Goal: Book appointment/travel/reservation

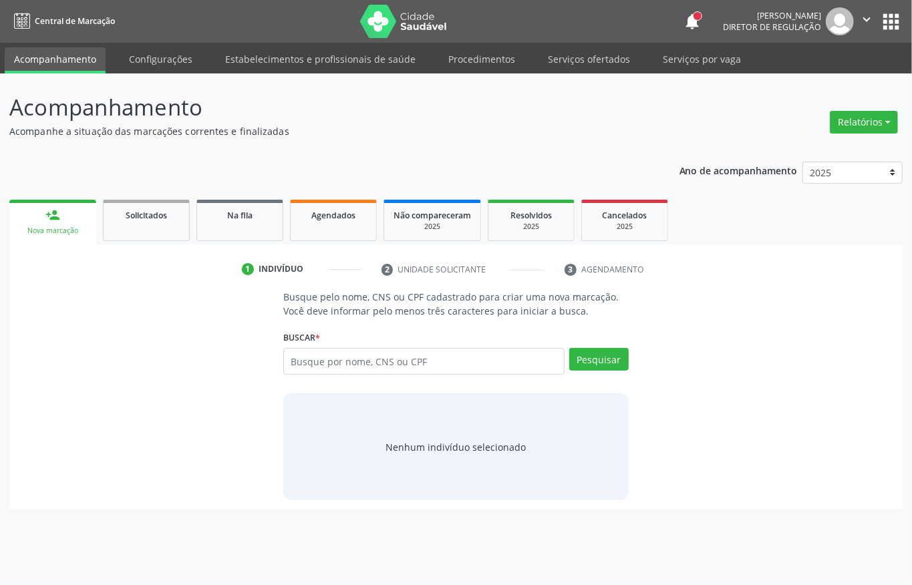
click at [893, 24] on button "apps" at bounding box center [890, 21] width 23 height 23
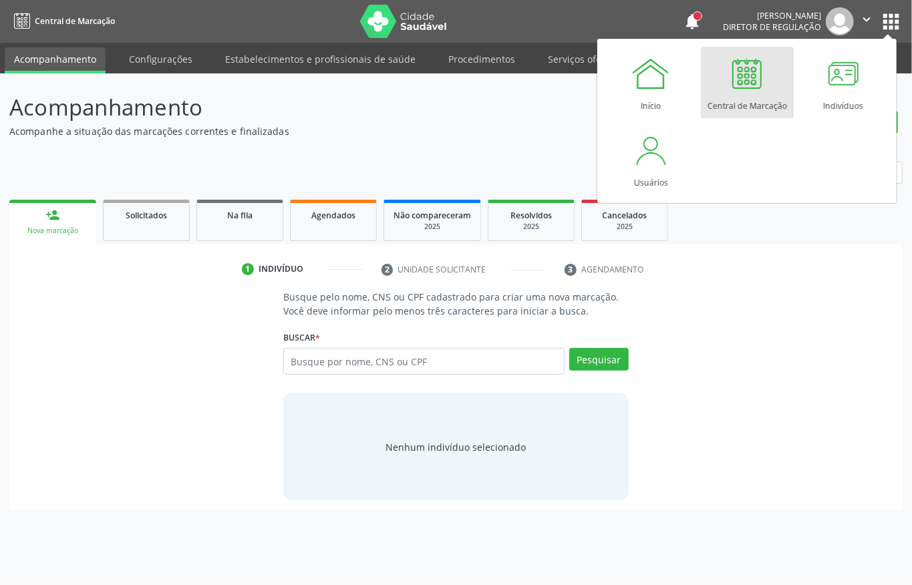
click at [735, 103] on div "Central de Marcação" at bounding box center [748, 103] width 80 height 18
click at [360, 164] on div "Ano de acompanhamento 2025 2024 person_add Nova marcação Solicitados Na fila Ag…" at bounding box center [455, 331] width 893 height 358
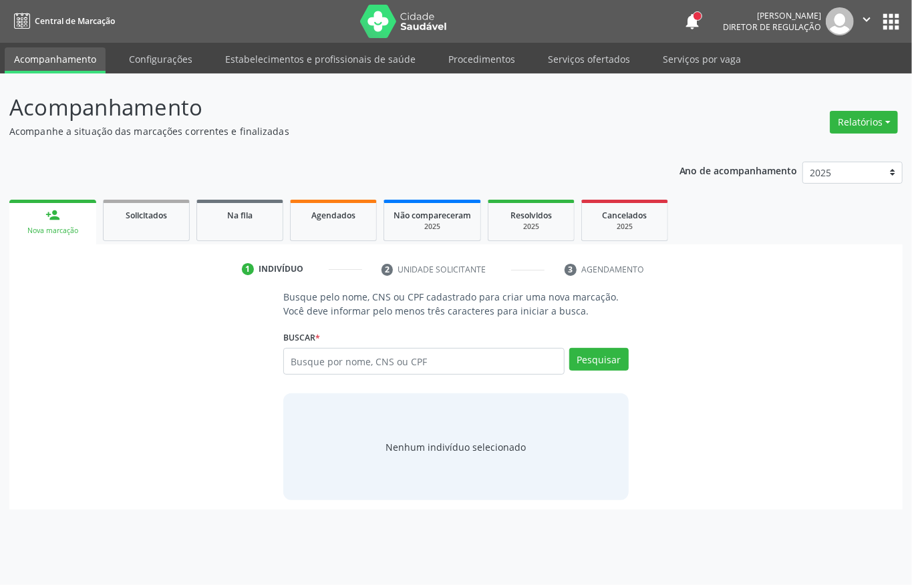
click at [621, 468] on div "Nenhum indivíduo selecionado" at bounding box center [455, 447] width 345 height 107
click at [171, 55] on link "Configurações" at bounding box center [161, 58] width 82 height 23
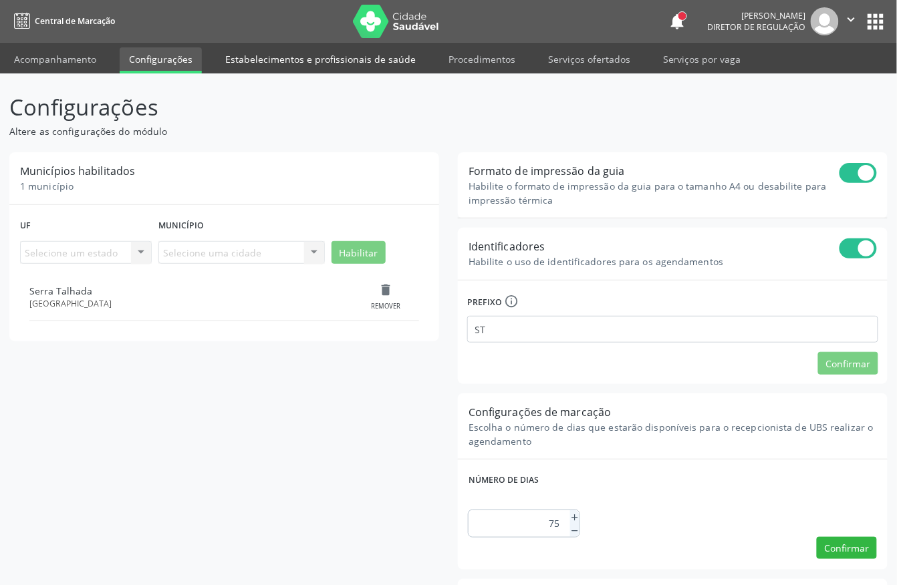
click at [321, 67] on link "Estabelecimentos e profissionais de saúde" at bounding box center [320, 58] width 209 height 23
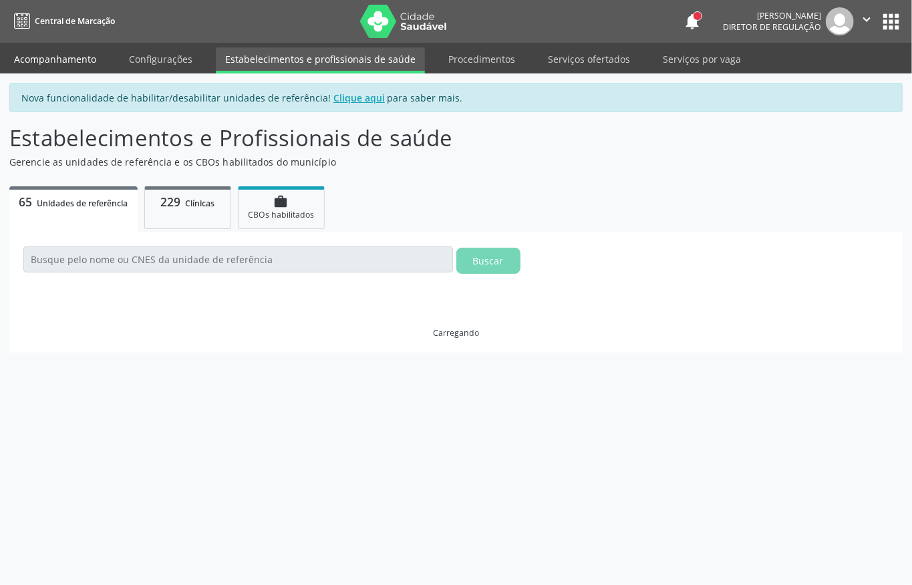
click at [57, 63] on link "Acompanhamento" at bounding box center [55, 58] width 101 height 23
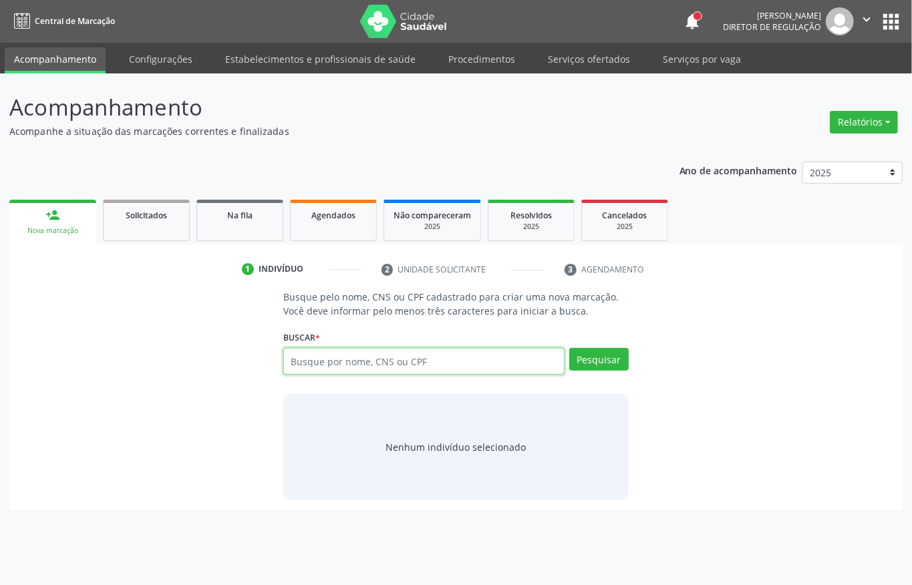
click at [377, 356] on input "text" at bounding box center [423, 361] width 281 height 27
type input "708006891073626"
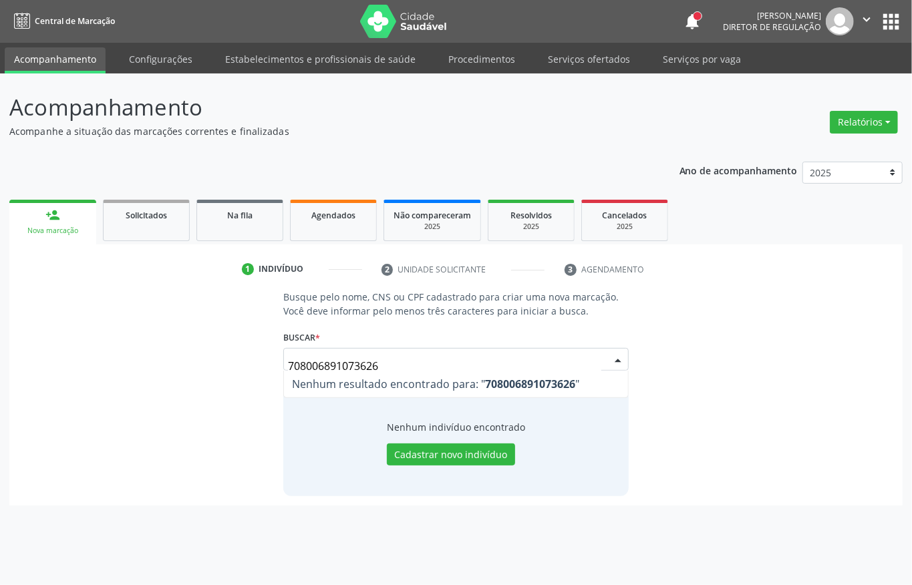
drag, startPoint x: 313, startPoint y: 375, endPoint x: 225, endPoint y: 375, distance: 88.2
click at [225, 375] on div "Busque pelo nome, CNS ou CPF cadastrado para criar uma nova marcação. Você deve…" at bounding box center [456, 393] width 875 height 206
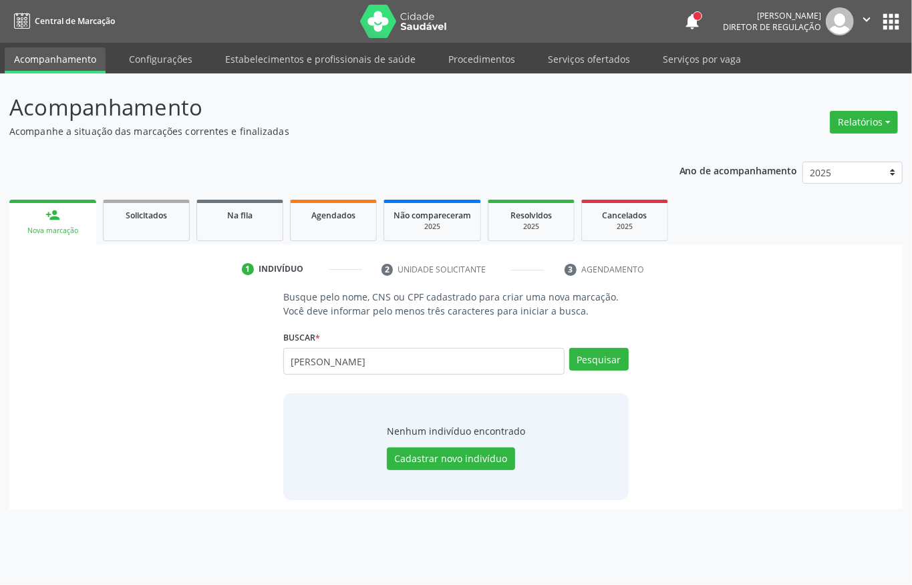
type input "[PERSON_NAME]"
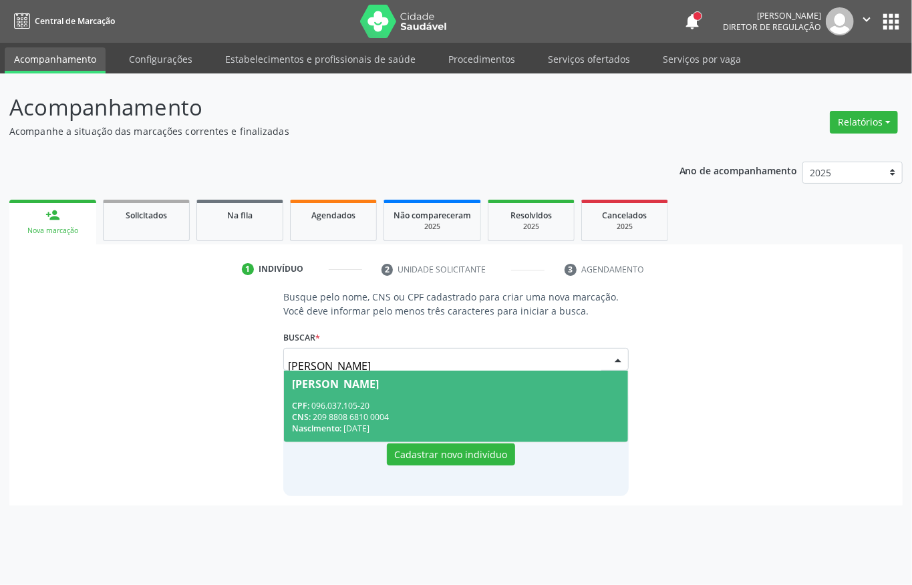
click at [415, 418] on div "CNS: 209 8808 6810 0004" at bounding box center [456, 417] width 328 height 11
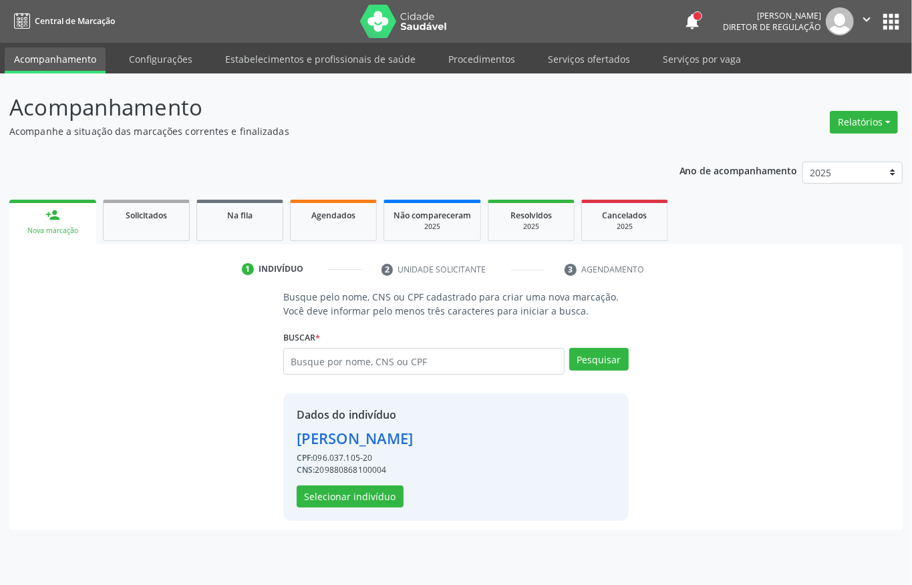
drag, startPoint x: 317, startPoint y: 471, endPoint x: 401, endPoint y: 482, distance: 84.9
click at [404, 484] on div "Dados do indivíduo [PERSON_NAME] CPF: 096.037.105-20 CNS: 209880868100004 Selec…" at bounding box center [355, 457] width 117 height 101
copy div "209880868100004"
click at [376, 495] on button "Selecionar indivíduo" at bounding box center [350, 497] width 107 height 23
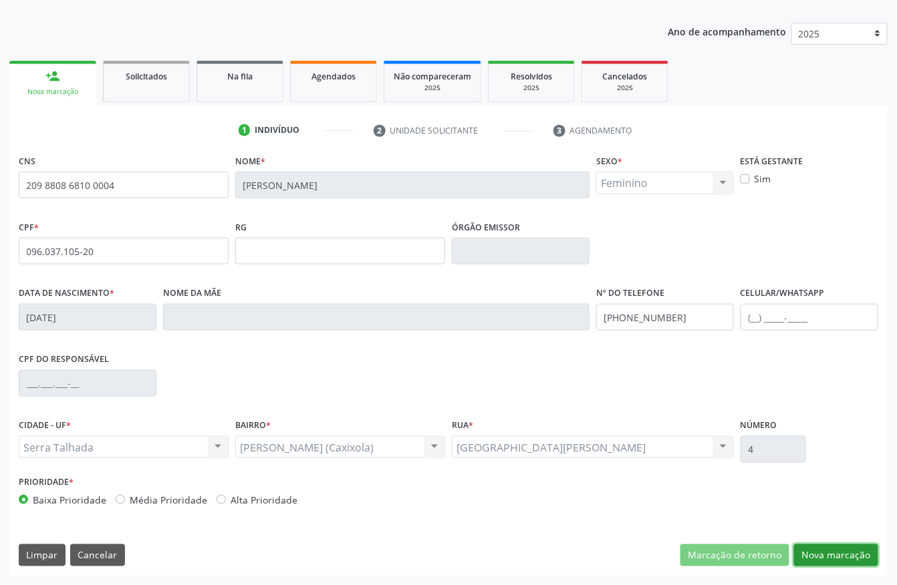
click at [817, 556] on button "Nova marcação" at bounding box center [836, 556] width 84 height 23
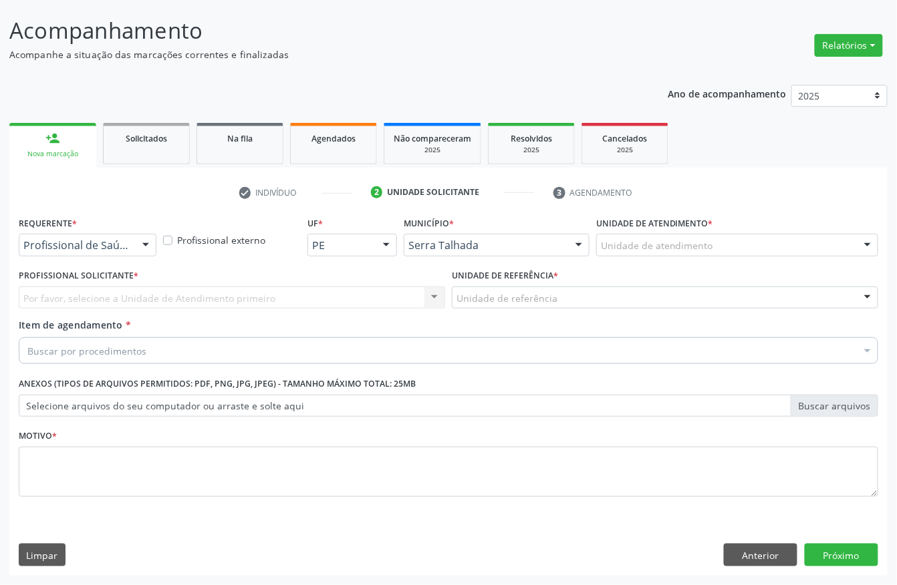
scroll to position [78, 0]
click at [746, 556] on button "Anterior" at bounding box center [761, 555] width 74 height 23
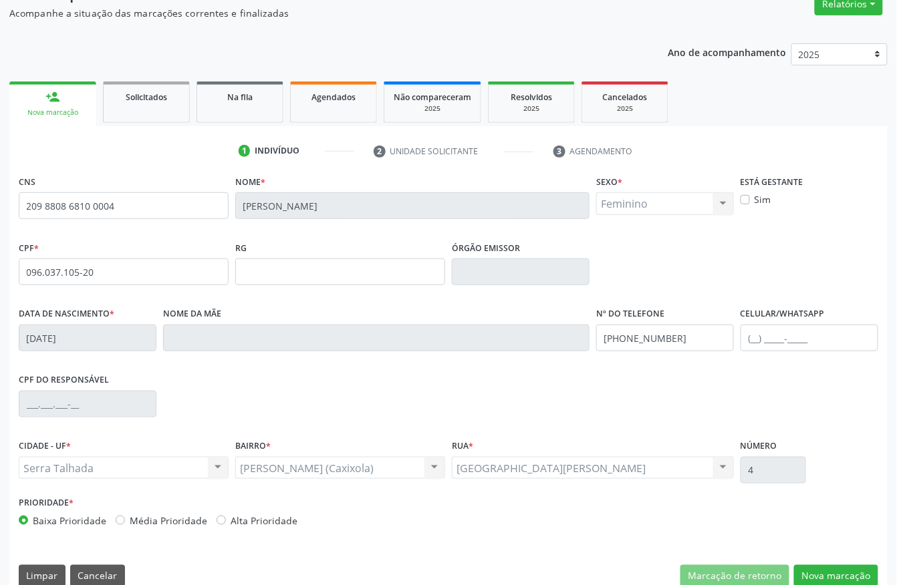
scroll to position [140, 0]
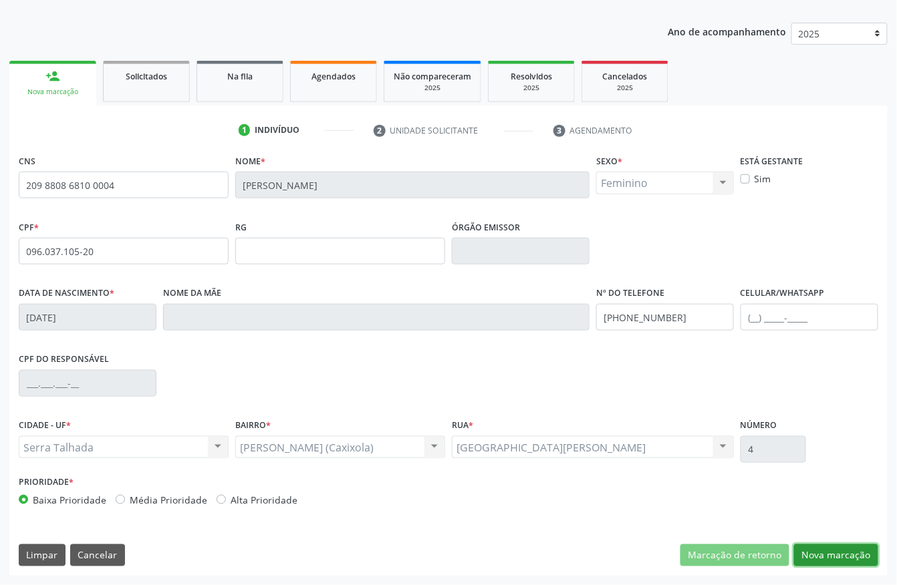
click at [829, 545] on button "Nova marcação" at bounding box center [836, 556] width 84 height 23
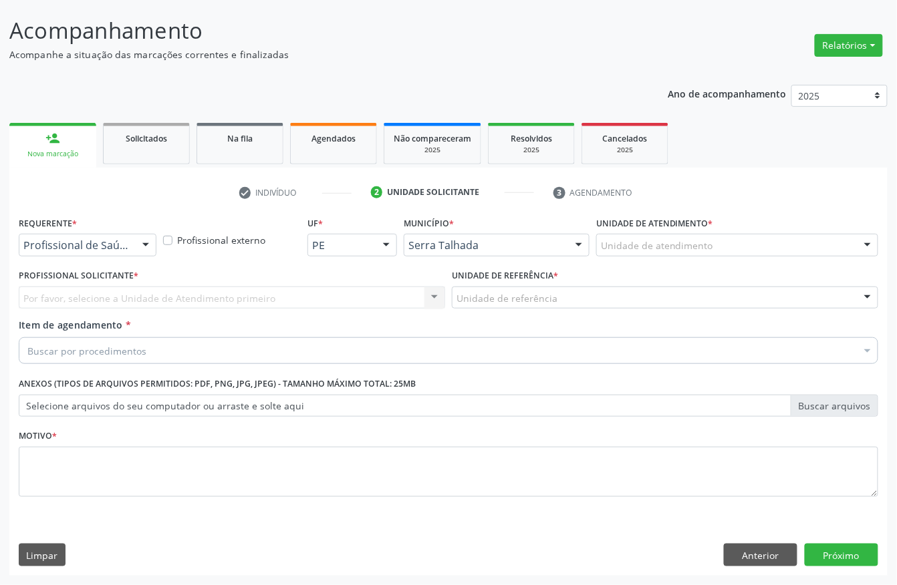
scroll to position [78, 0]
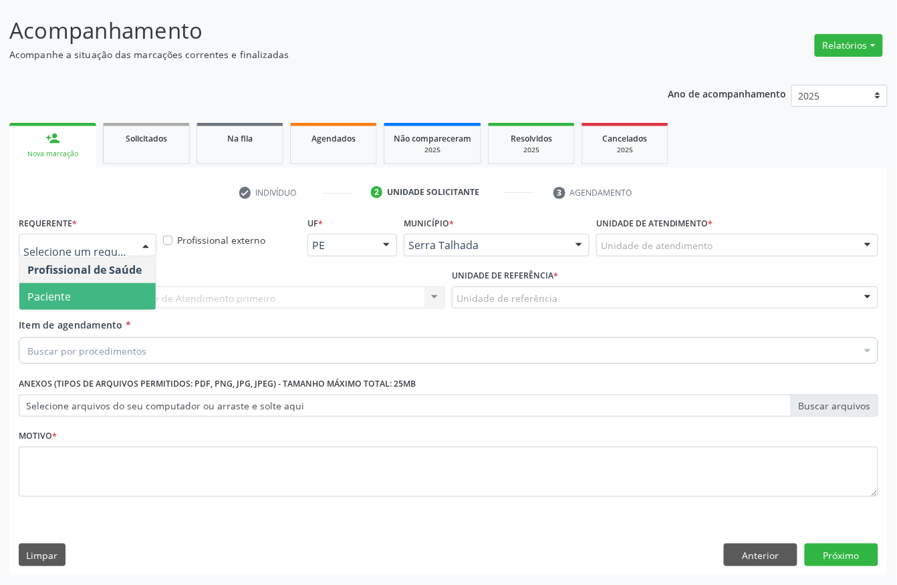
click at [105, 291] on span "Paciente" at bounding box center [87, 296] width 136 height 27
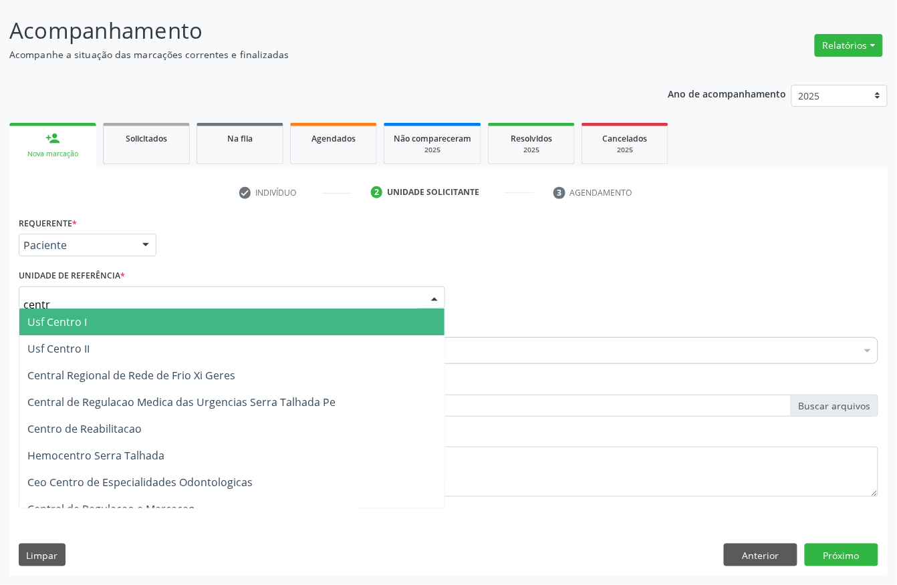
type input "centro"
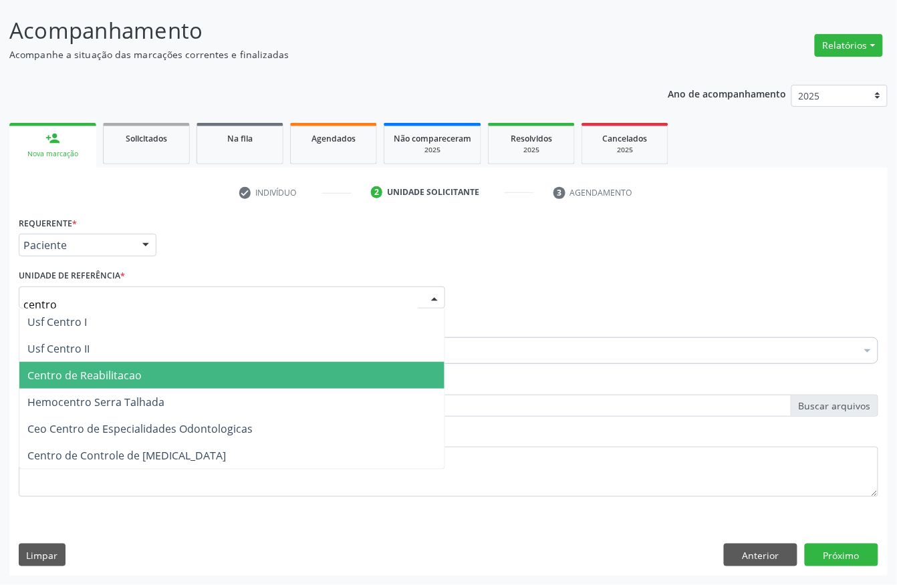
click at [102, 381] on span "Centro de Reabilitacao" at bounding box center [84, 375] width 114 height 15
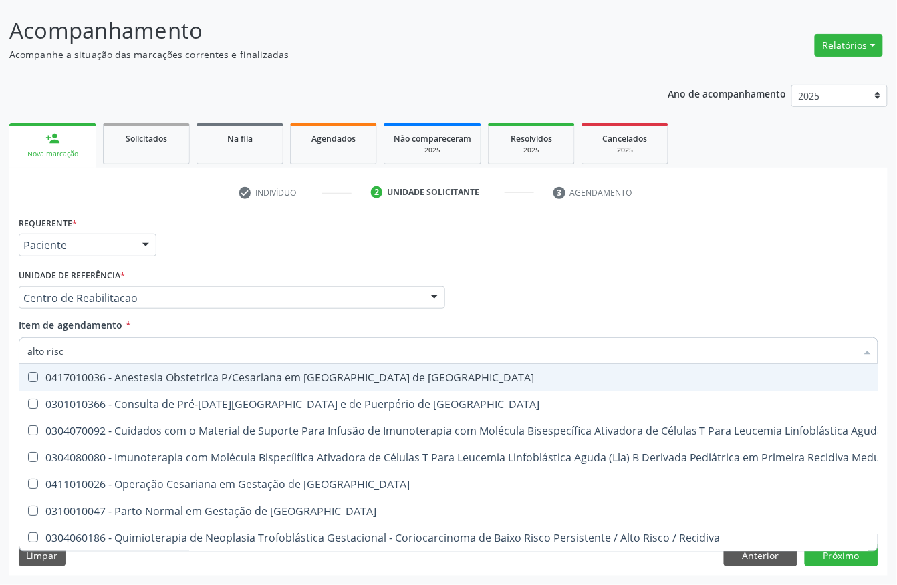
type input "alto risco"
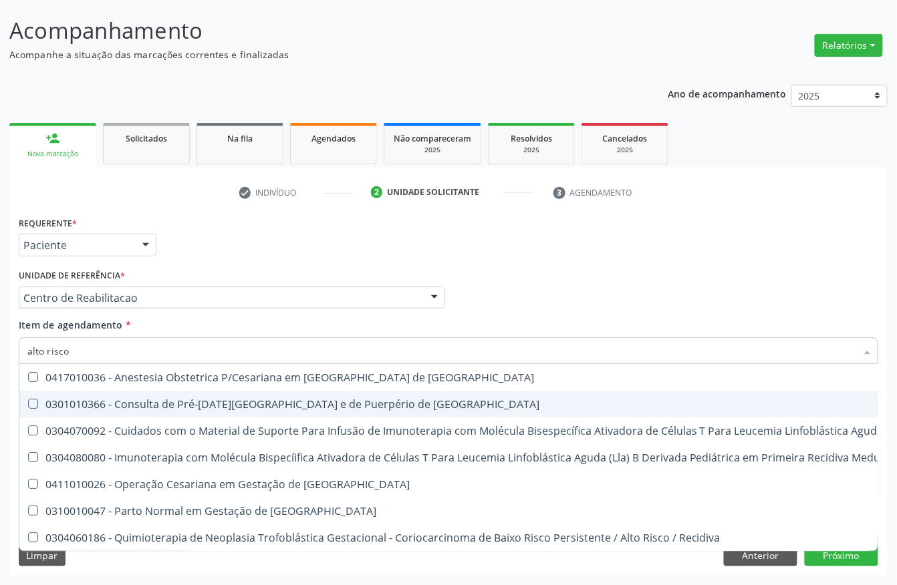
click at [138, 404] on div "0301010366 - Consulta de Pré-[DATE][GEOGRAPHIC_DATA] e de Puerpério de [GEOGRAP…" at bounding box center [713, 404] width 1373 height 11
checkbox Risco "true"
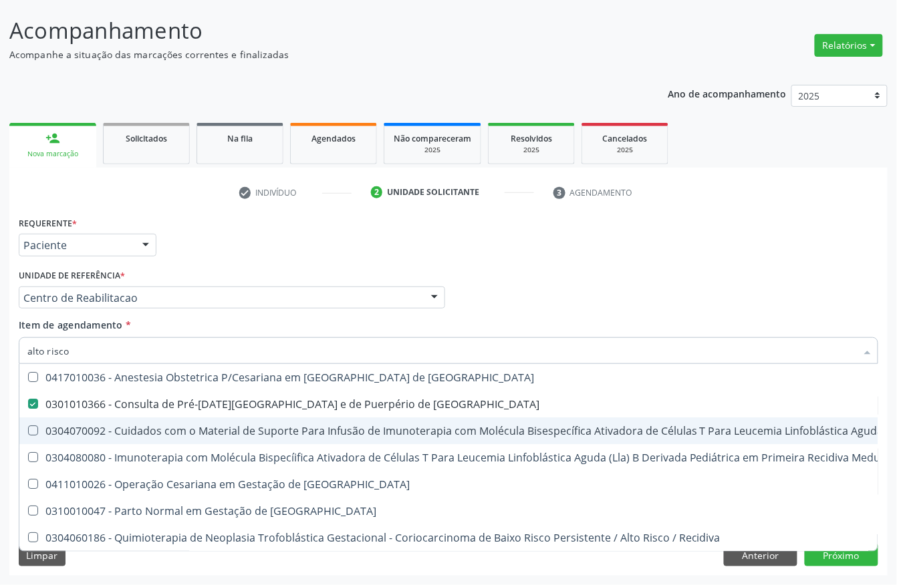
click at [0, 441] on div "Acompanhamento Acompanhe a situação das marcações correntes e finalizadas Relat…" at bounding box center [448, 291] width 897 height 589
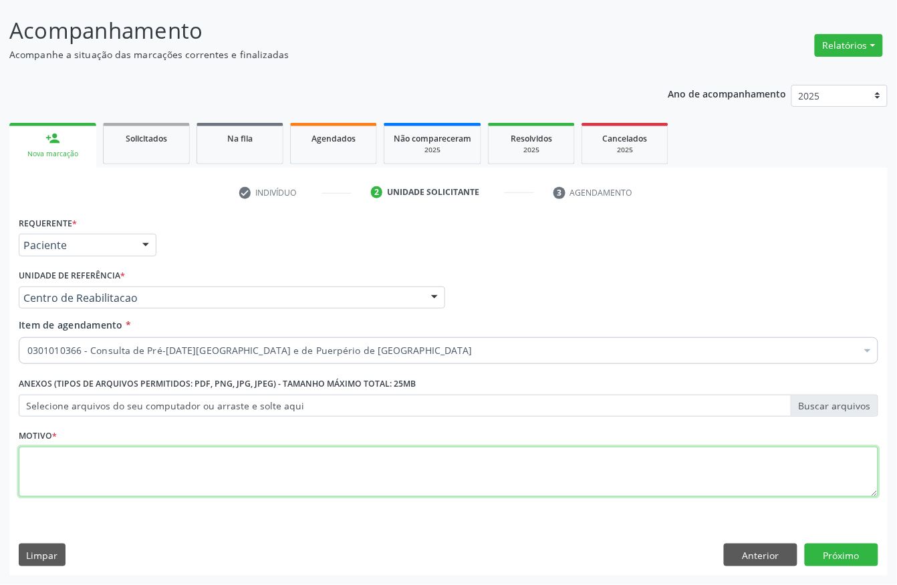
click at [150, 488] on textarea at bounding box center [448, 472] width 859 height 51
type textarea "."
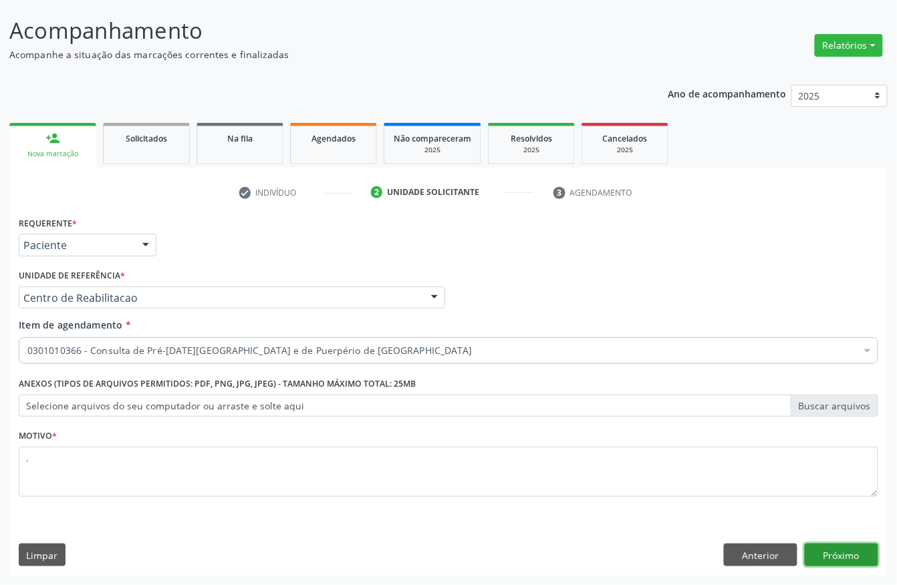
click at [856, 552] on button "Próximo" at bounding box center [842, 555] width 74 height 23
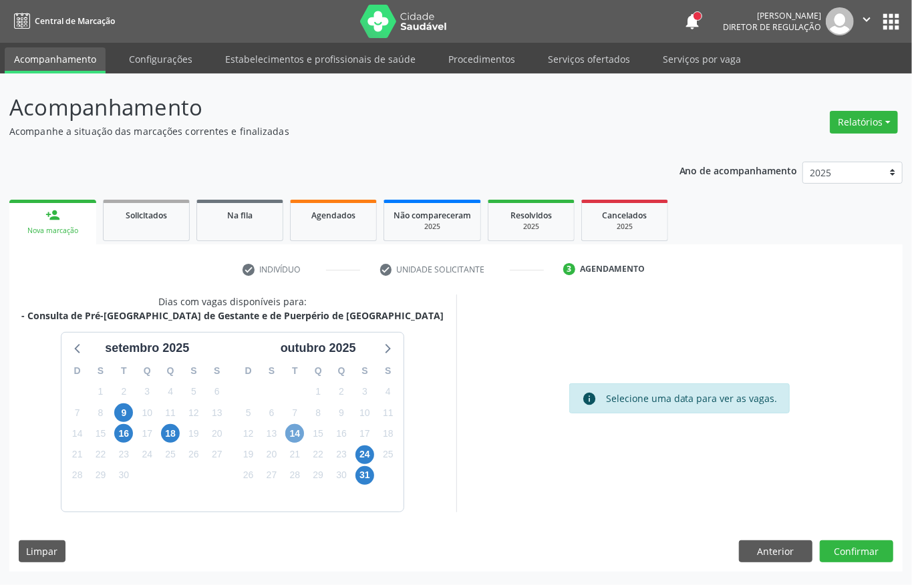
click at [295, 436] on span "14" at bounding box center [294, 433] width 19 height 19
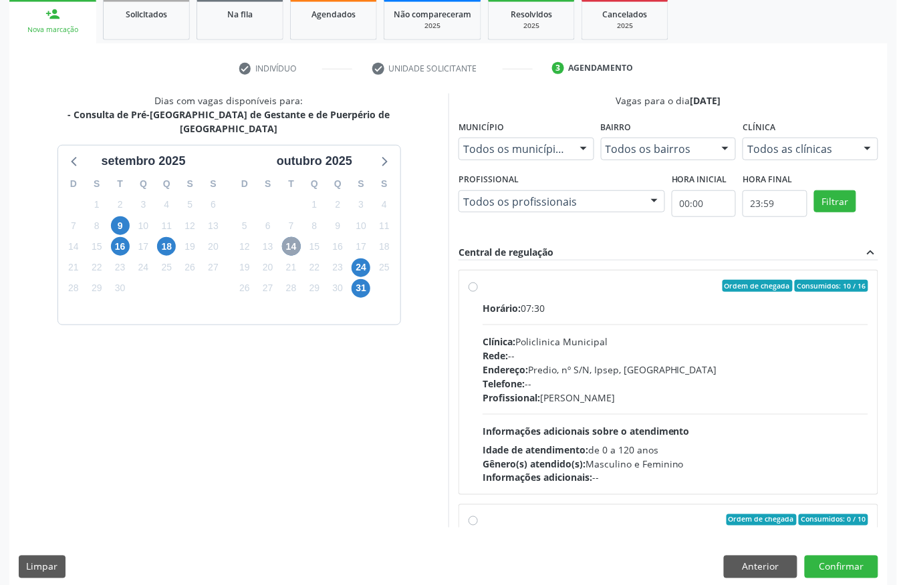
scroll to position [214, 0]
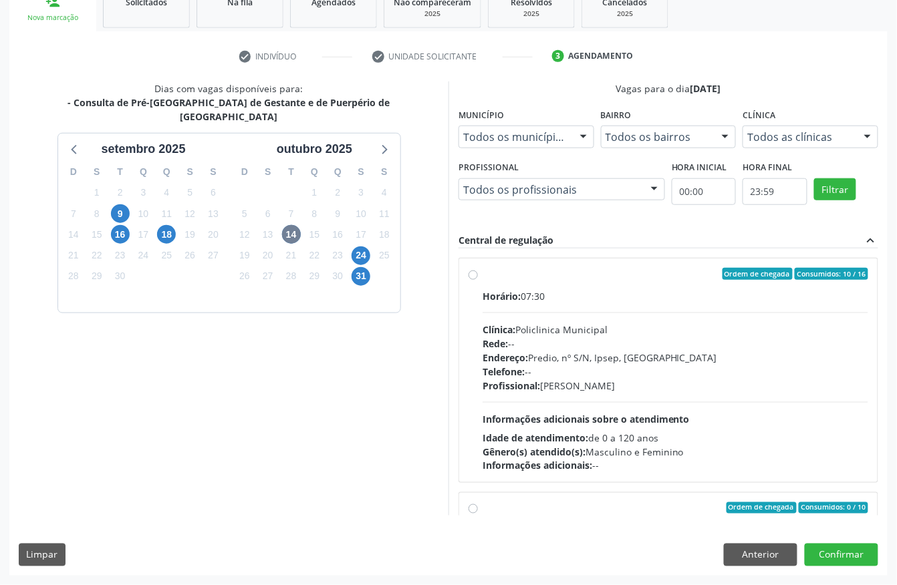
click at [589, 386] on div "Profissional: [PERSON_NAME]" at bounding box center [675, 386] width 386 height 14
click at [478, 280] on input "Ordem de chegada Consumidos: 10 / 16 Horário: 07:30 Clínica: Policlinica Munici…" at bounding box center [472, 274] width 9 height 12
radio input "true"
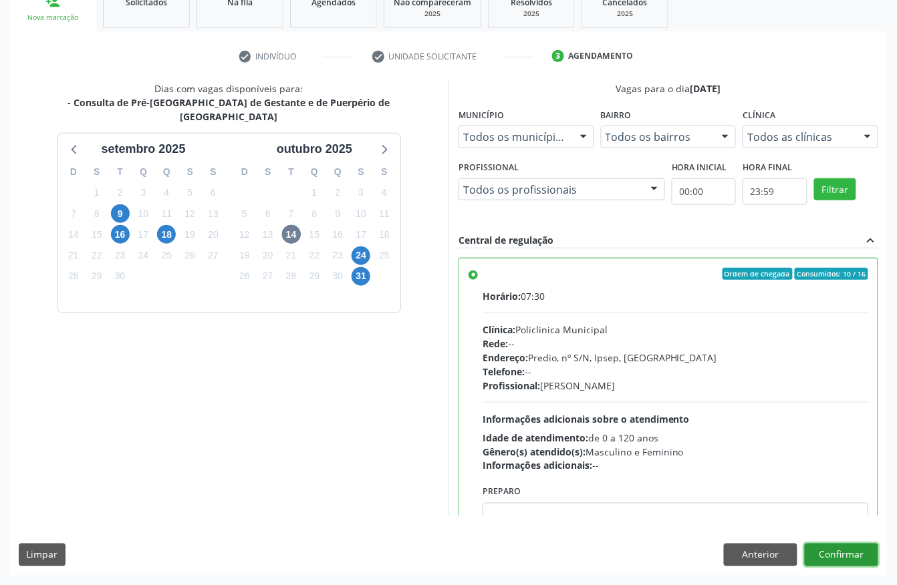
click at [853, 557] on button "Confirmar" at bounding box center [842, 555] width 74 height 23
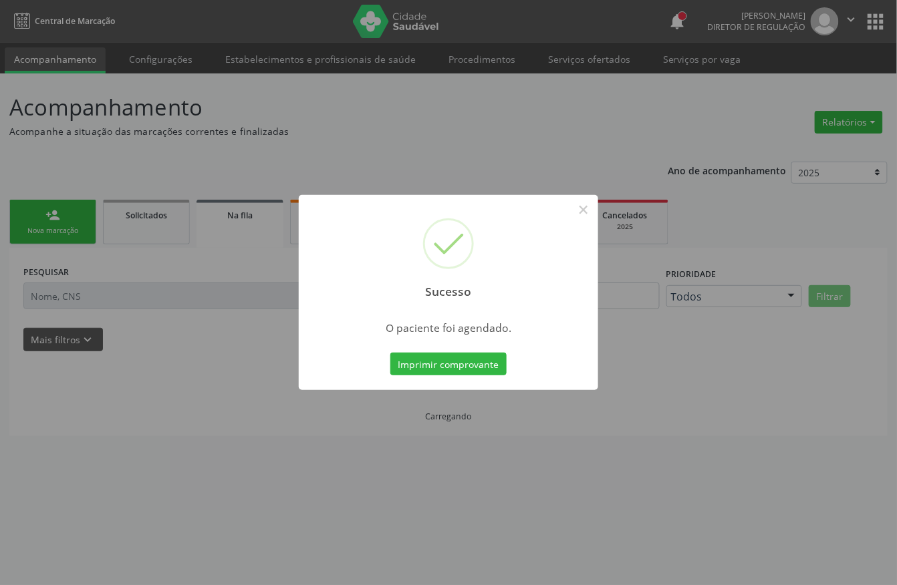
scroll to position [0, 0]
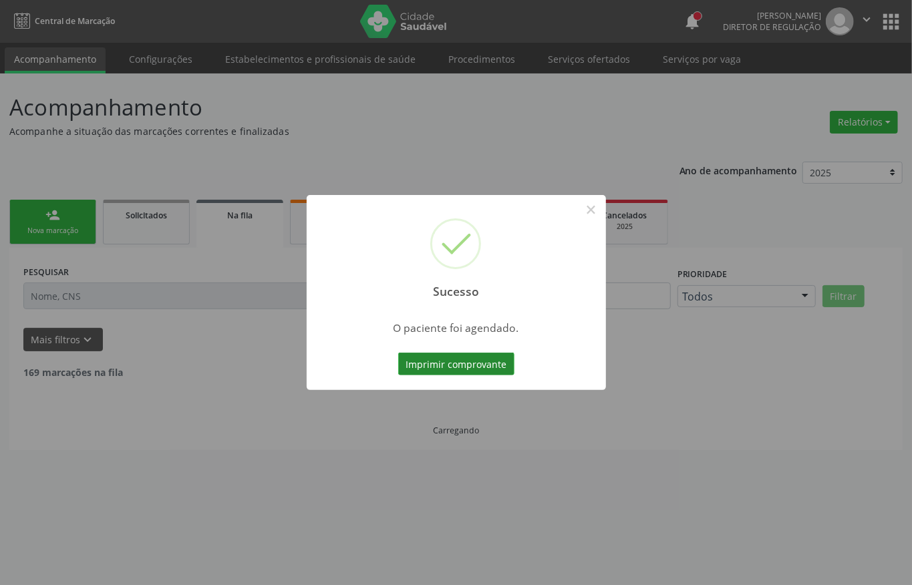
click at [460, 356] on button "Imprimir comprovante" at bounding box center [456, 364] width 116 height 23
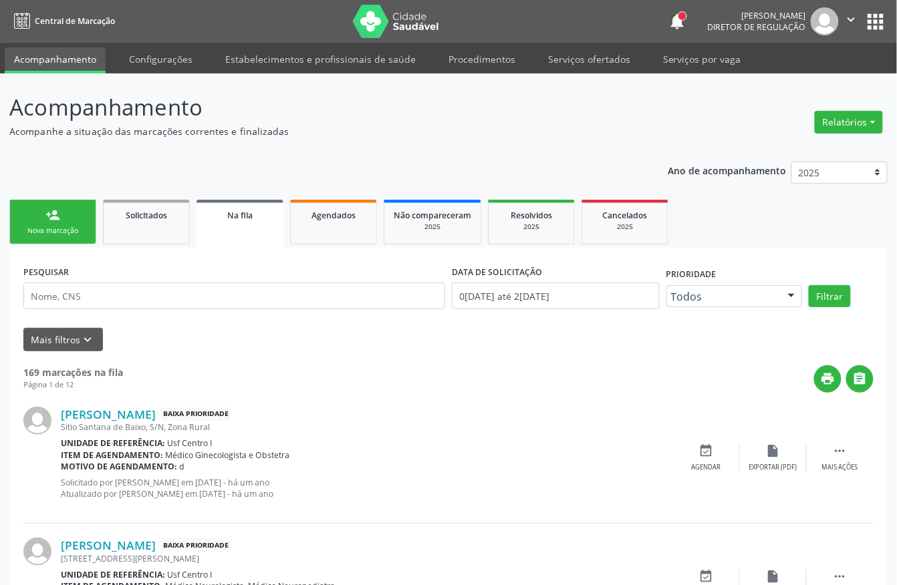
click at [19, 223] on link "person_add Nova marcação" at bounding box center [52, 222] width 87 height 45
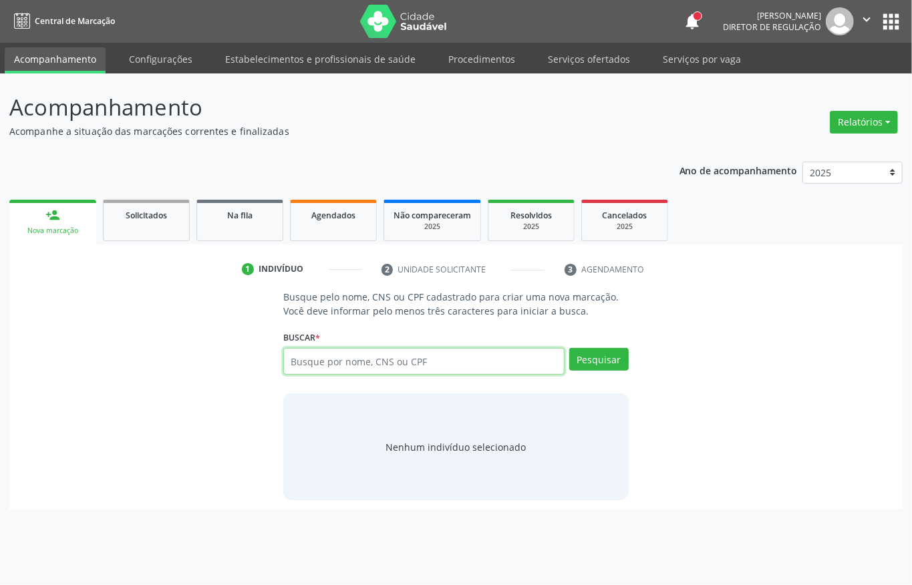
click at [447, 364] on input "text" at bounding box center [423, 361] width 281 height 27
paste input "209880868100004"
type input "209880868100004"
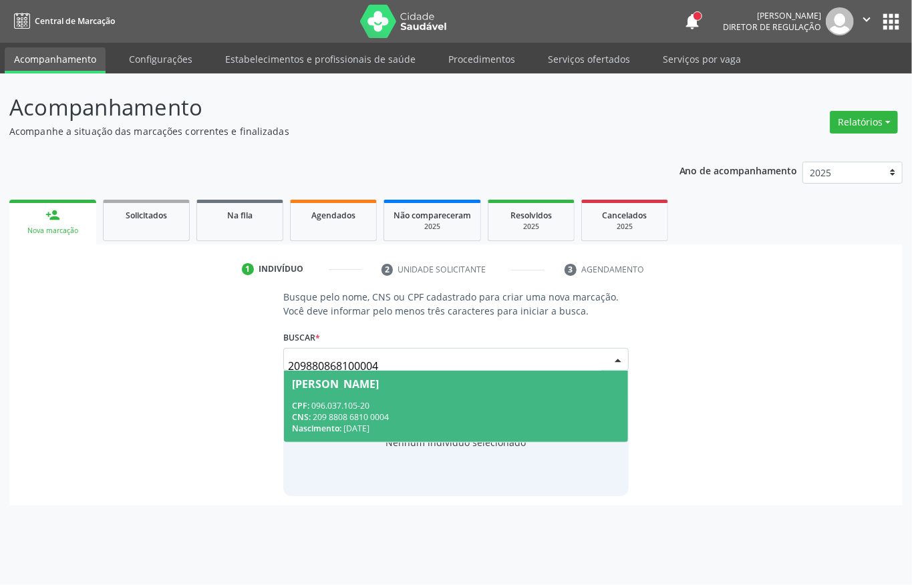
click at [446, 393] on span "[PERSON_NAME] CPF: 096.037.105-20 CNS: 209 8808 6810 0004 Nascimento: 1[DATE]" at bounding box center [456, 407] width 344 height 72
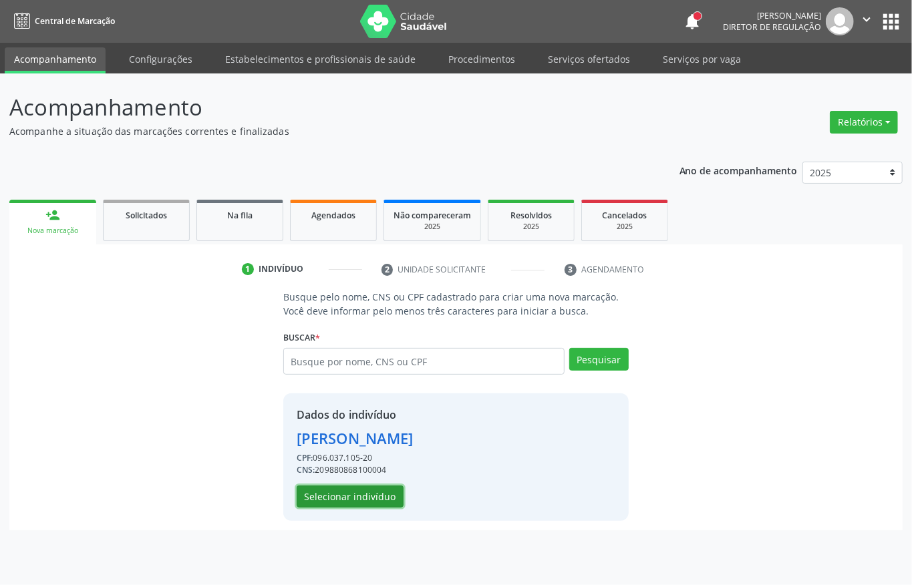
click at [352, 505] on button "Selecionar indivíduo" at bounding box center [350, 497] width 107 height 23
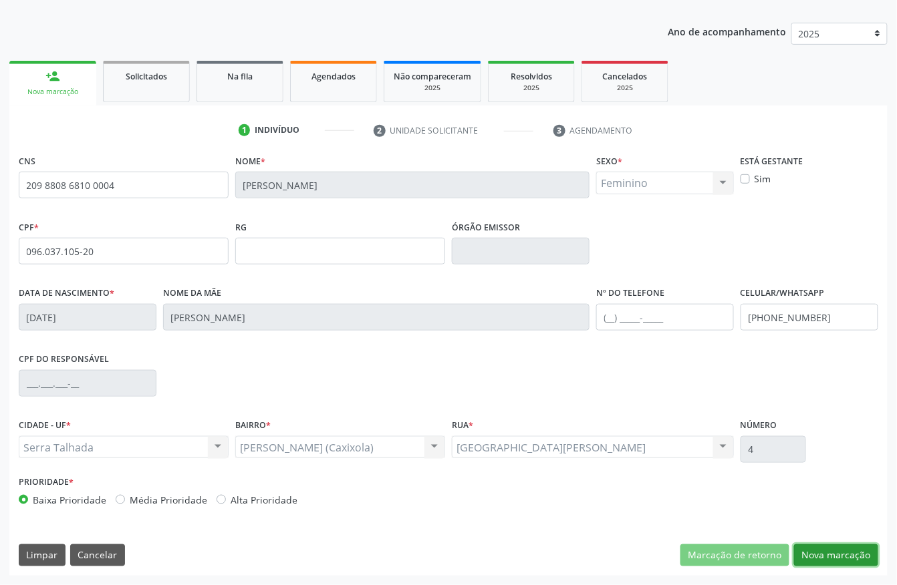
click at [842, 545] on button "Nova marcação" at bounding box center [836, 556] width 84 height 23
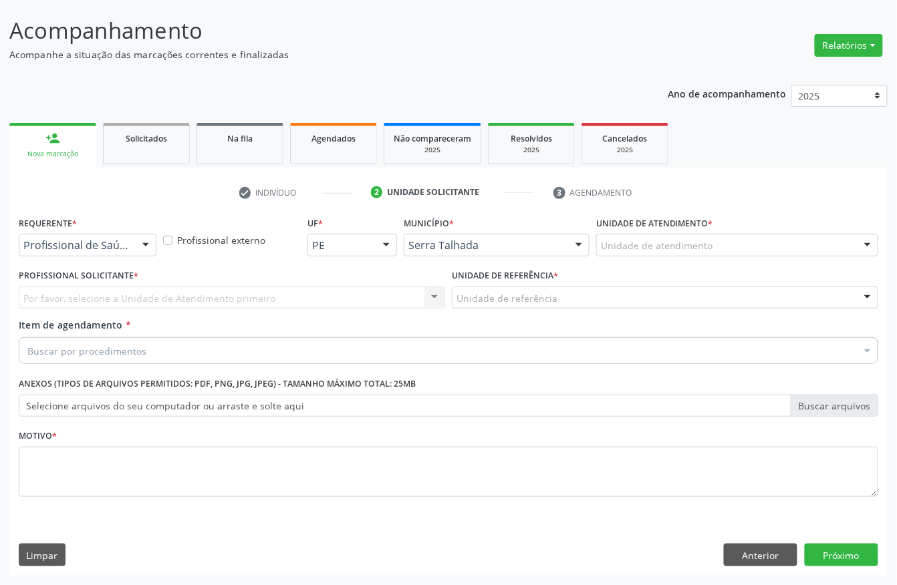
scroll to position [78, 0]
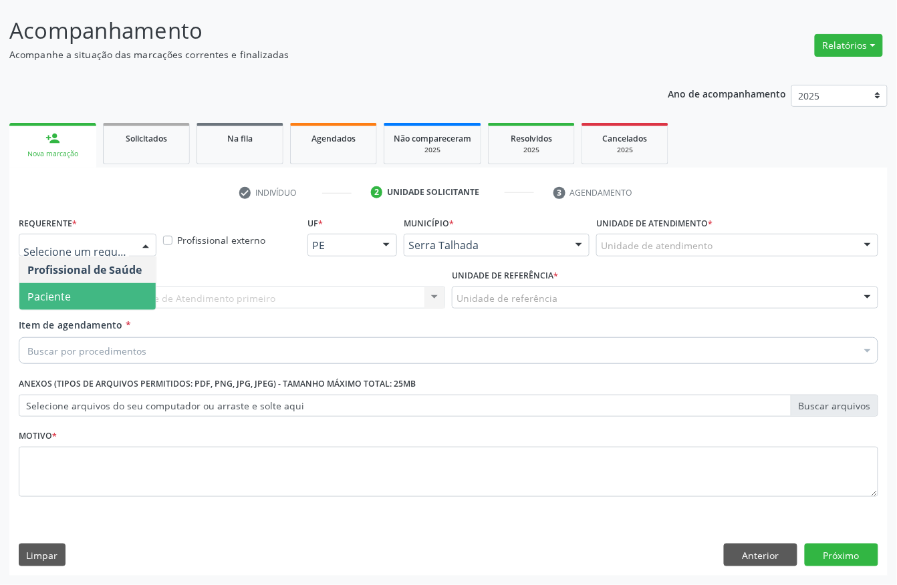
click at [108, 289] on span "Paciente" at bounding box center [87, 296] width 136 height 27
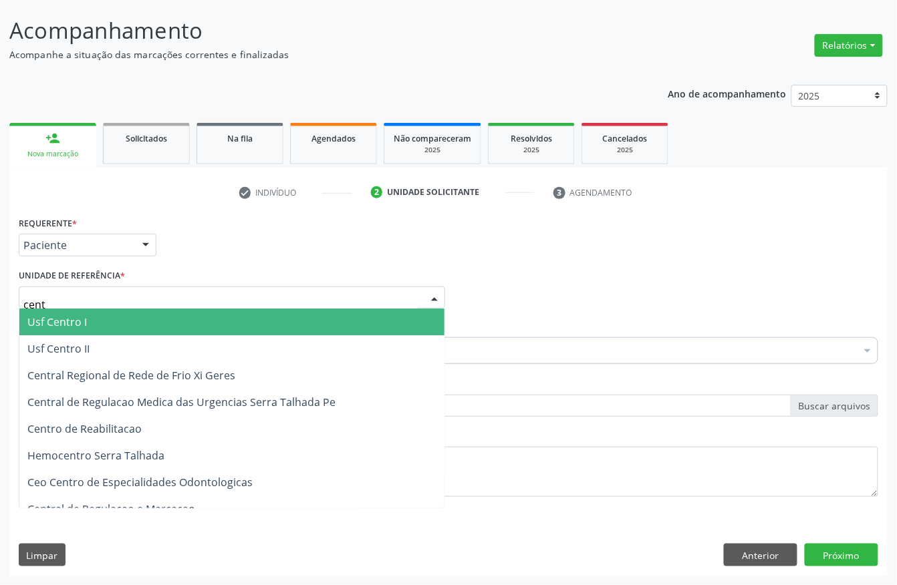
type input "centr"
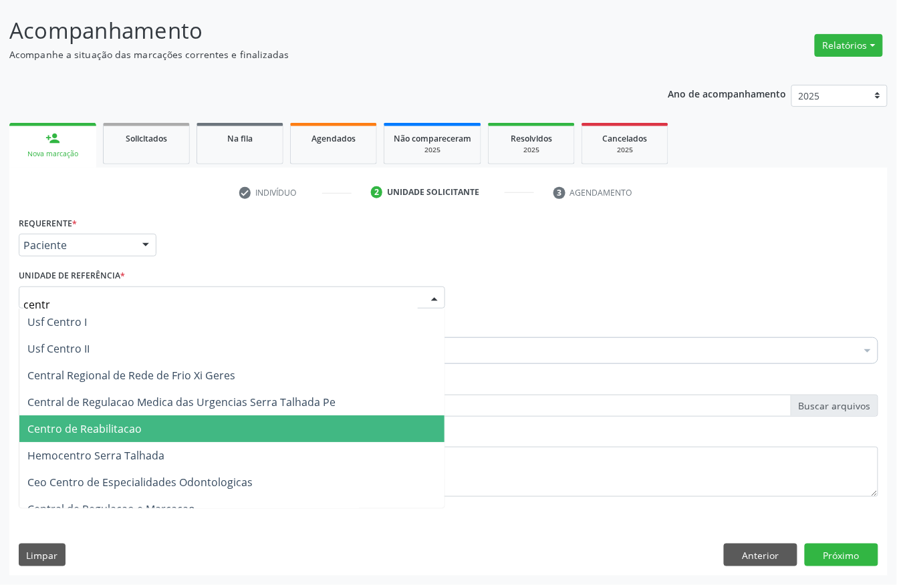
click at [121, 422] on span "Centro de Reabilitacao" at bounding box center [84, 429] width 114 height 15
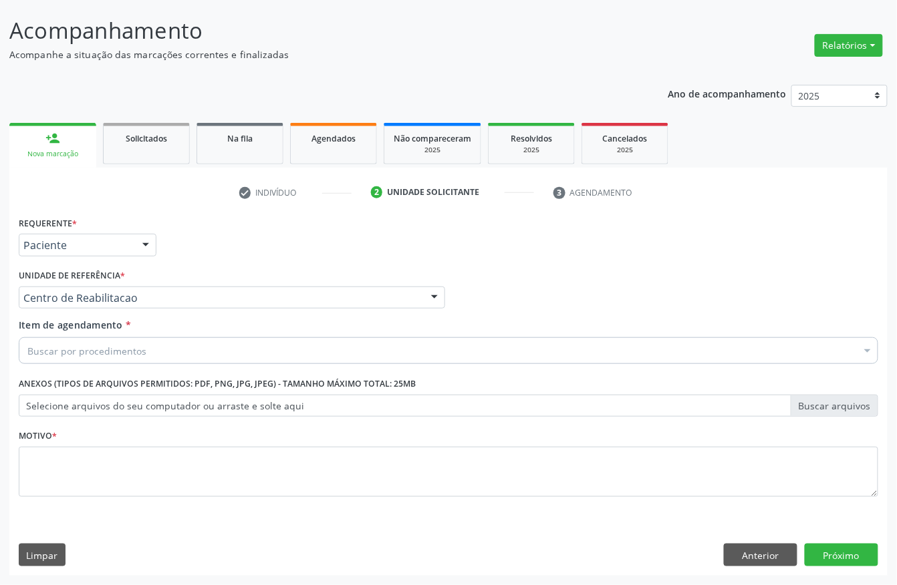
click at [166, 353] on div "Buscar por procedimentos" at bounding box center [448, 350] width 859 height 27
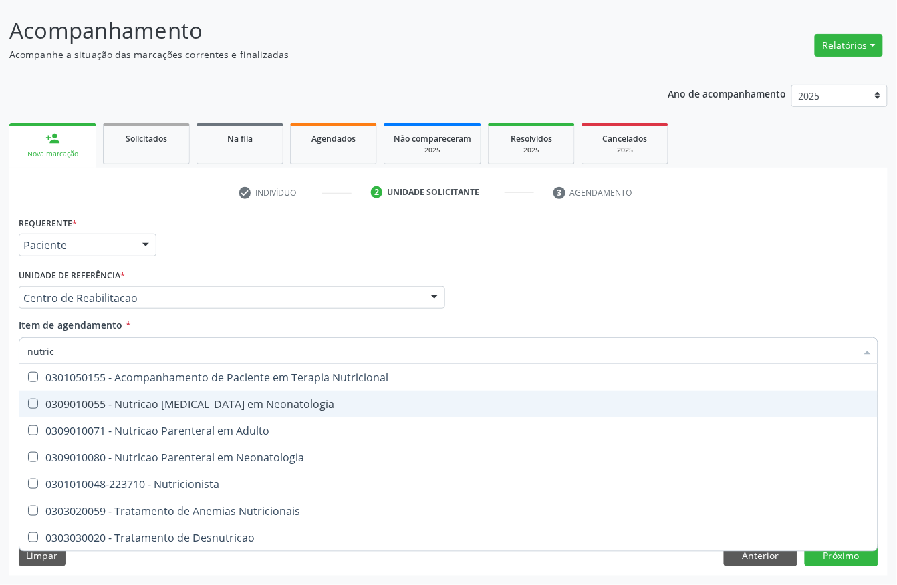
type input "nutrici"
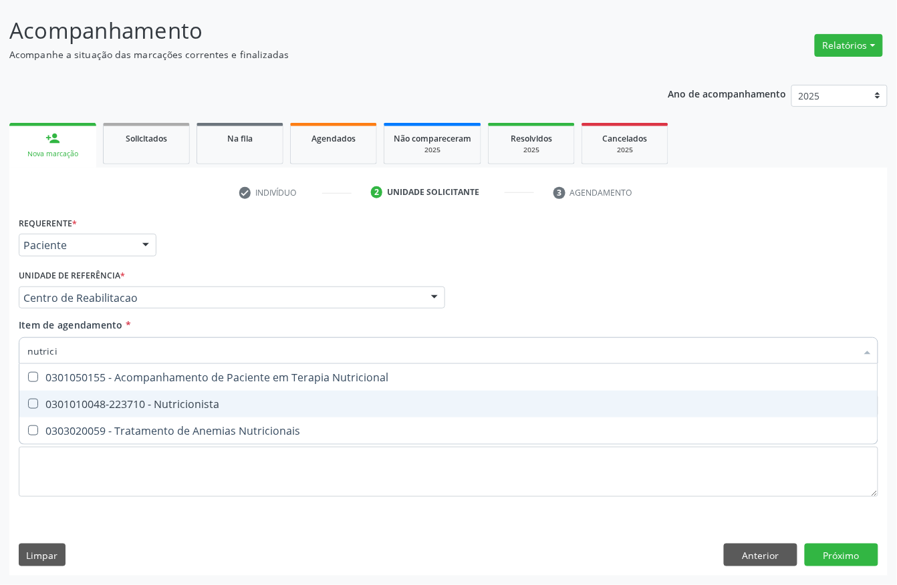
click at [170, 399] on div "0301010048-223710 - Nutricionista" at bounding box center [448, 404] width 842 height 11
checkbox Nutricionista "true"
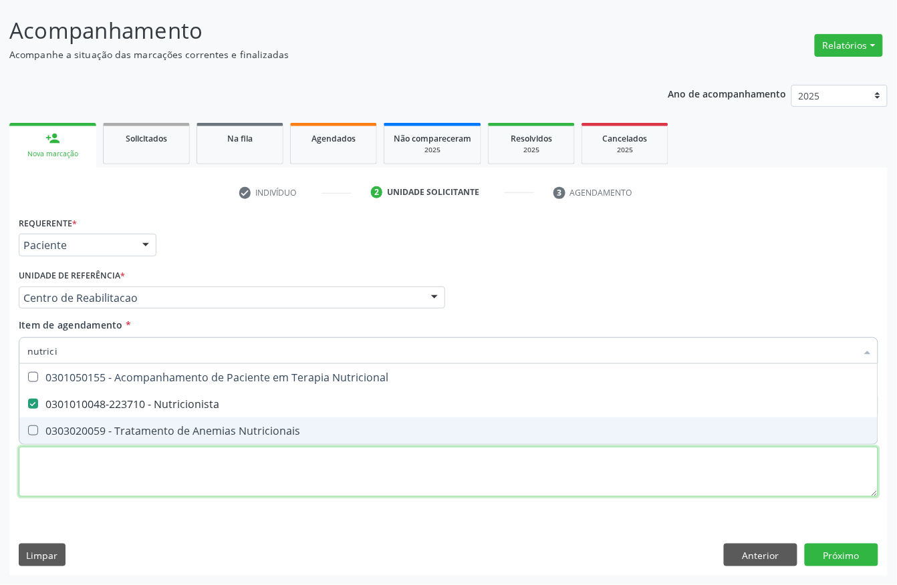
click at [166, 461] on div "Requerente * Paciente Profissional de Saúde Paciente Nenhum resultado encontrad…" at bounding box center [448, 364] width 859 height 303
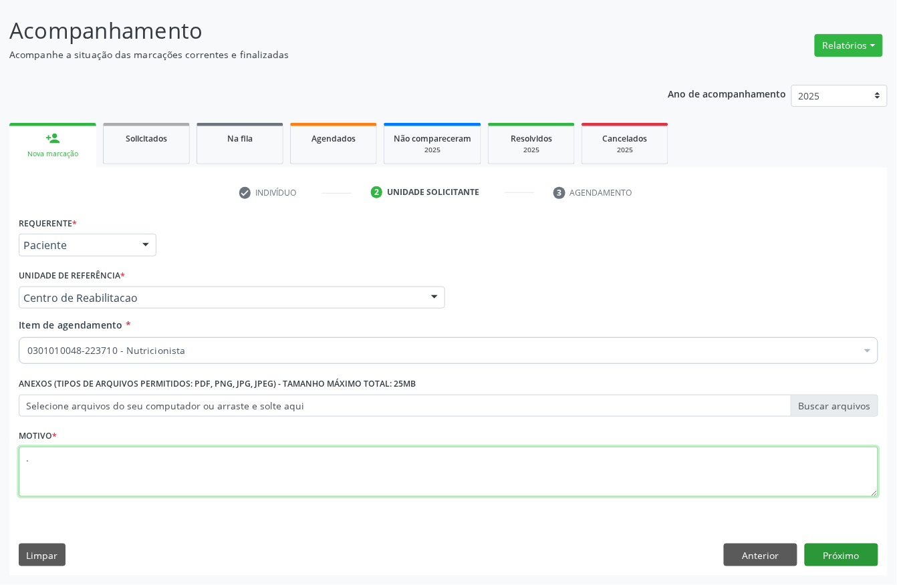
type textarea "."
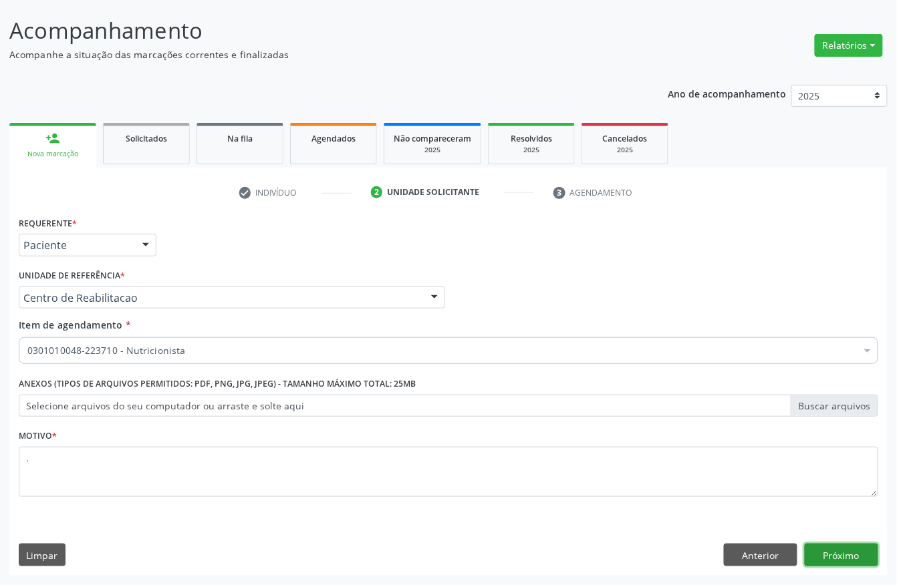
click at [834, 552] on button "Próximo" at bounding box center [842, 555] width 74 height 23
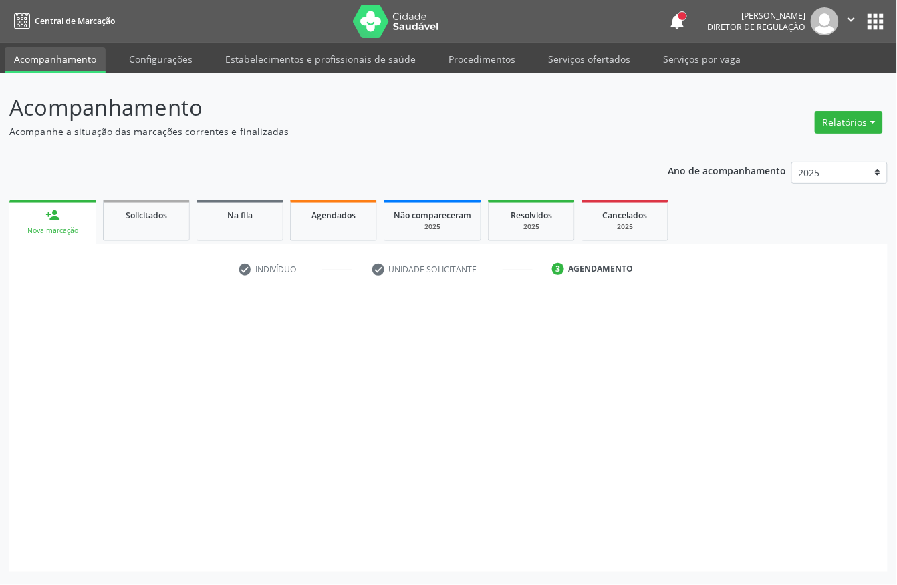
scroll to position [0, 0]
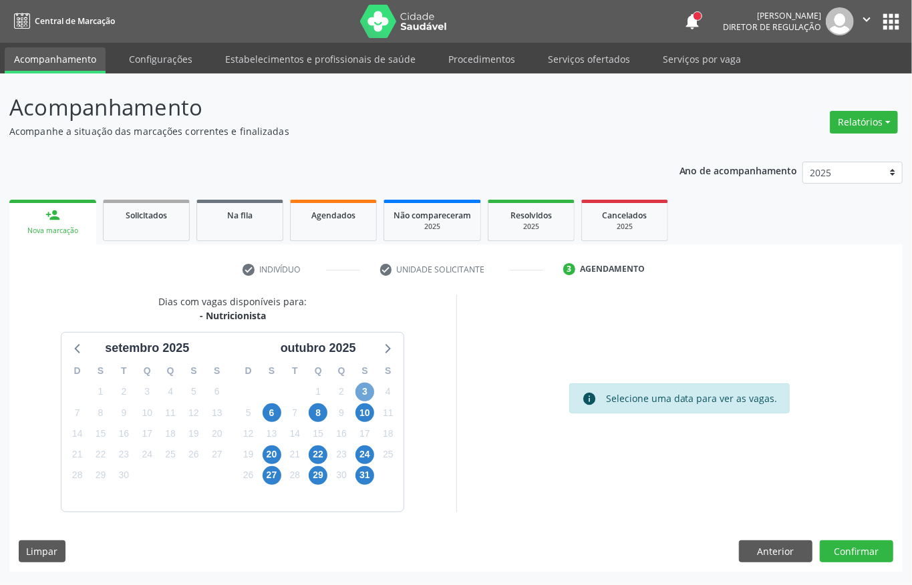
click at [367, 386] on span "3" at bounding box center [365, 392] width 19 height 19
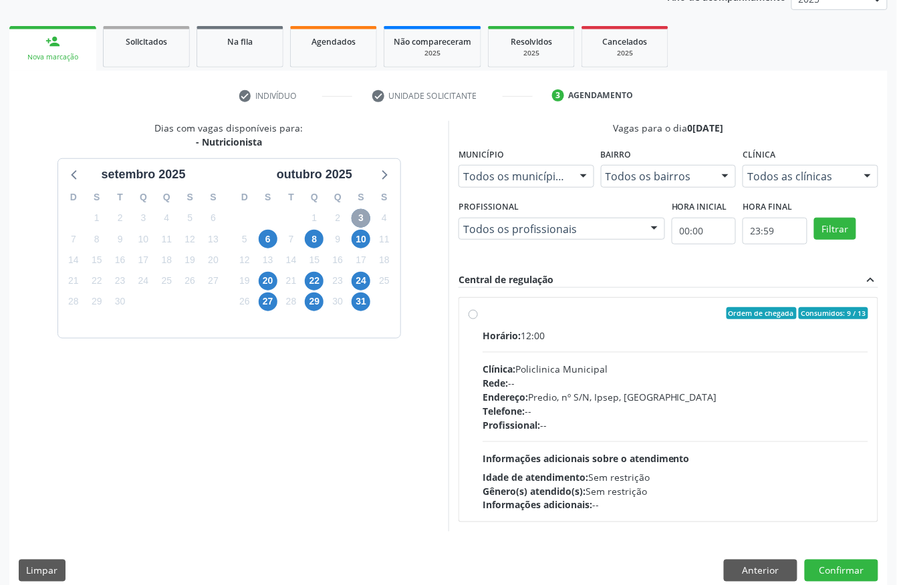
scroll to position [191, 0]
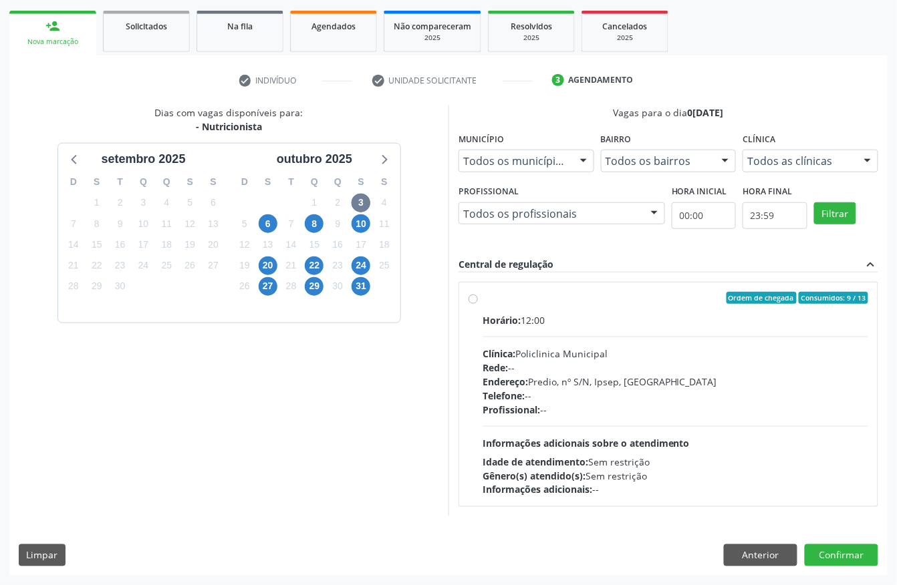
click at [628, 404] on div "Profissional: --" at bounding box center [675, 410] width 386 height 14
click at [478, 304] on input "Ordem de chegada Consumidos: 9 / 13 Horário: 12:00 Clínica: Policlinica Municip…" at bounding box center [472, 298] width 9 height 12
radio input "true"
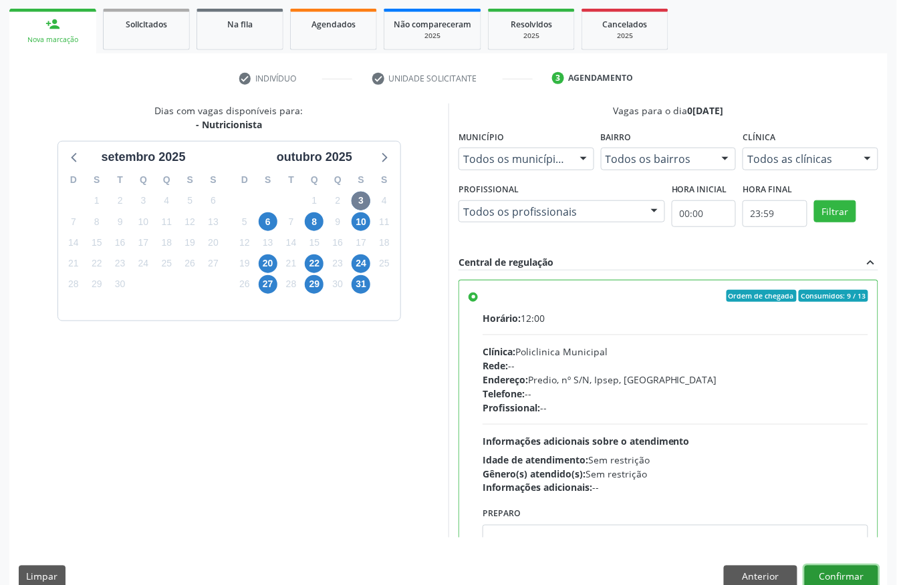
click at [809, 575] on button "Confirmar" at bounding box center [842, 577] width 74 height 23
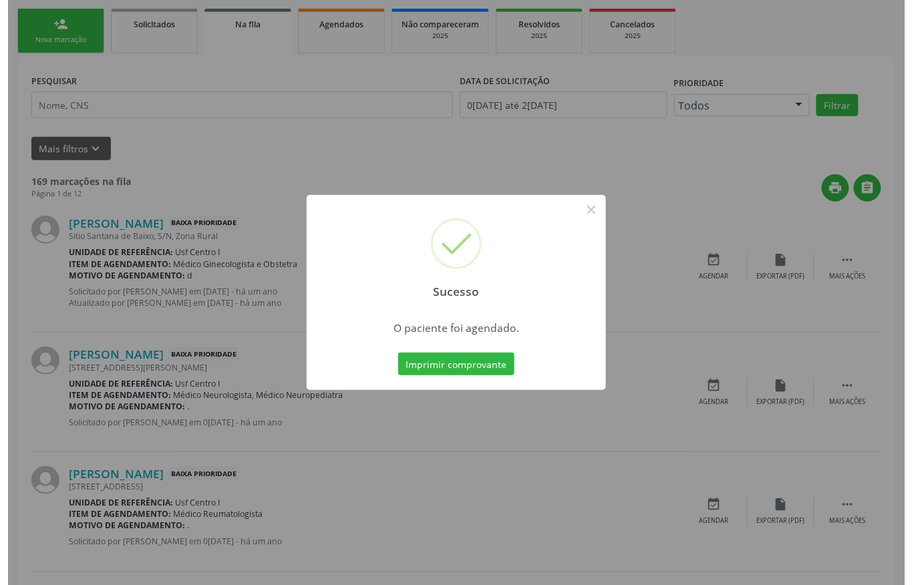
scroll to position [0, 0]
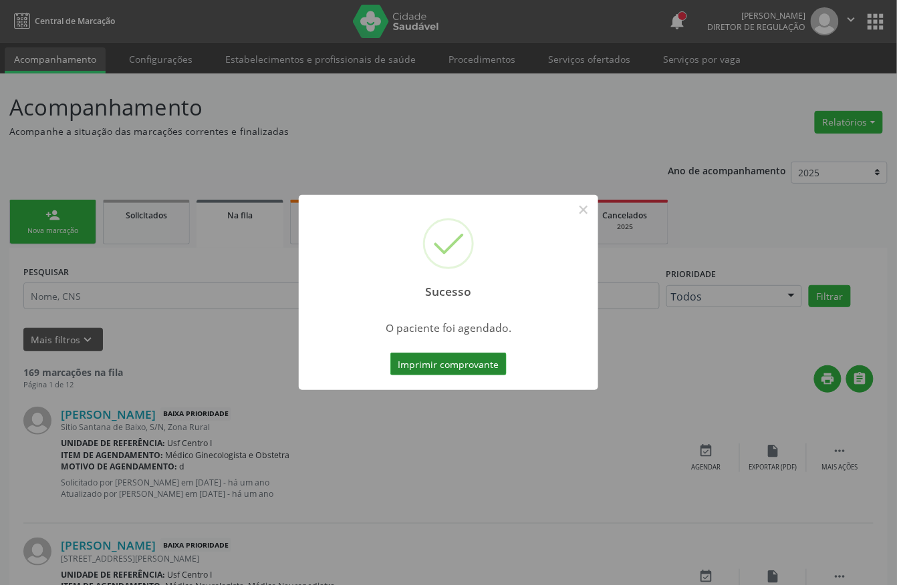
click at [429, 374] on button "Imprimir comprovante" at bounding box center [448, 364] width 116 height 23
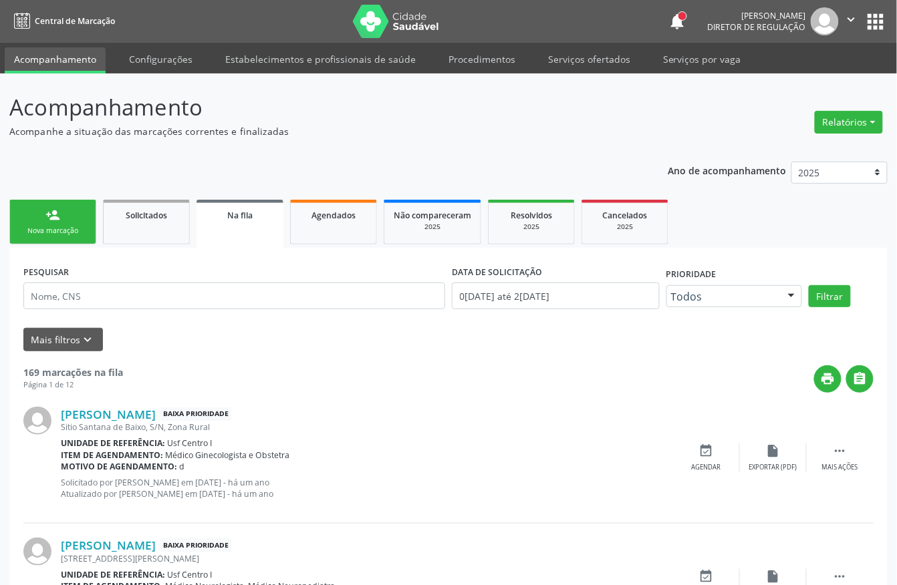
click at [78, 217] on link "person_add Nova marcação" at bounding box center [52, 222] width 87 height 45
